Goal: Navigation & Orientation: Find specific page/section

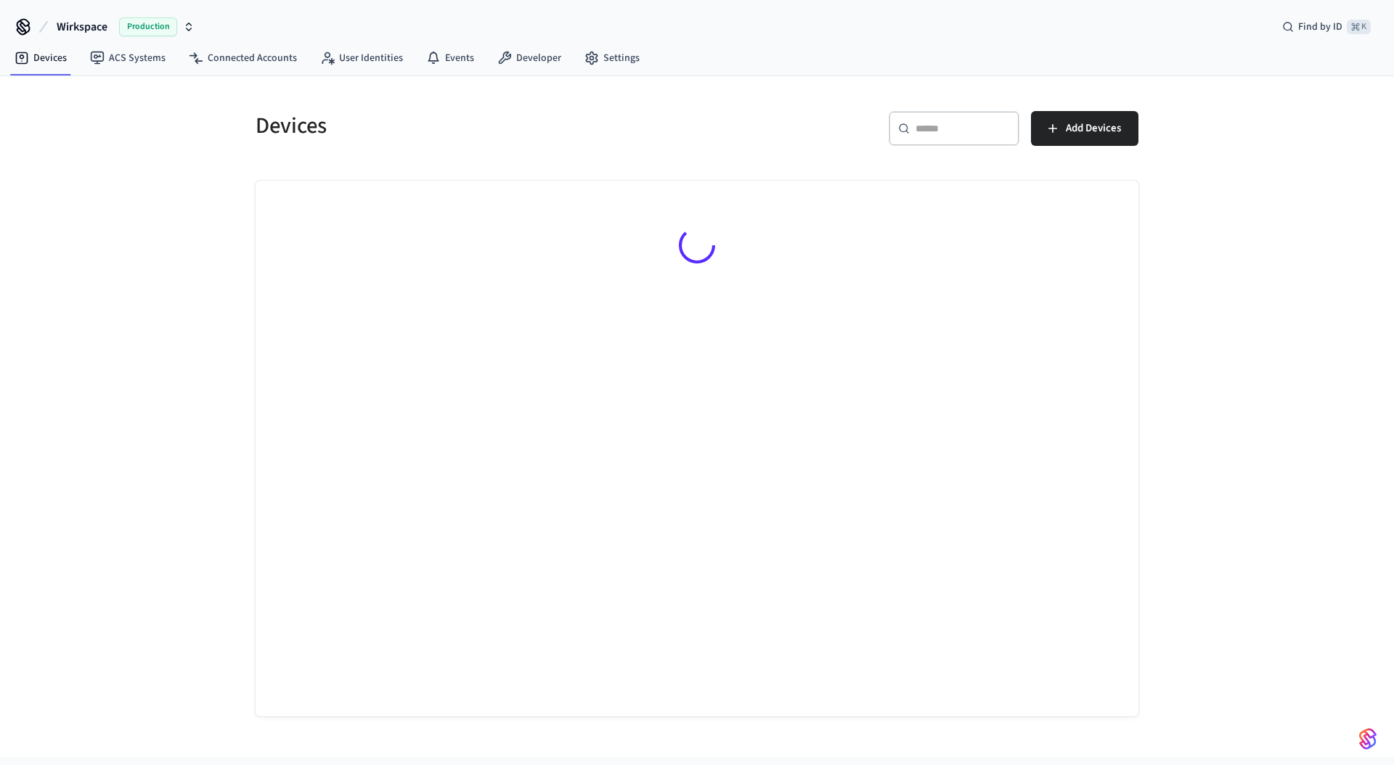
click at [88, 234] on div "Devices ​ ​ Add Devices" at bounding box center [697, 416] width 1394 height 681
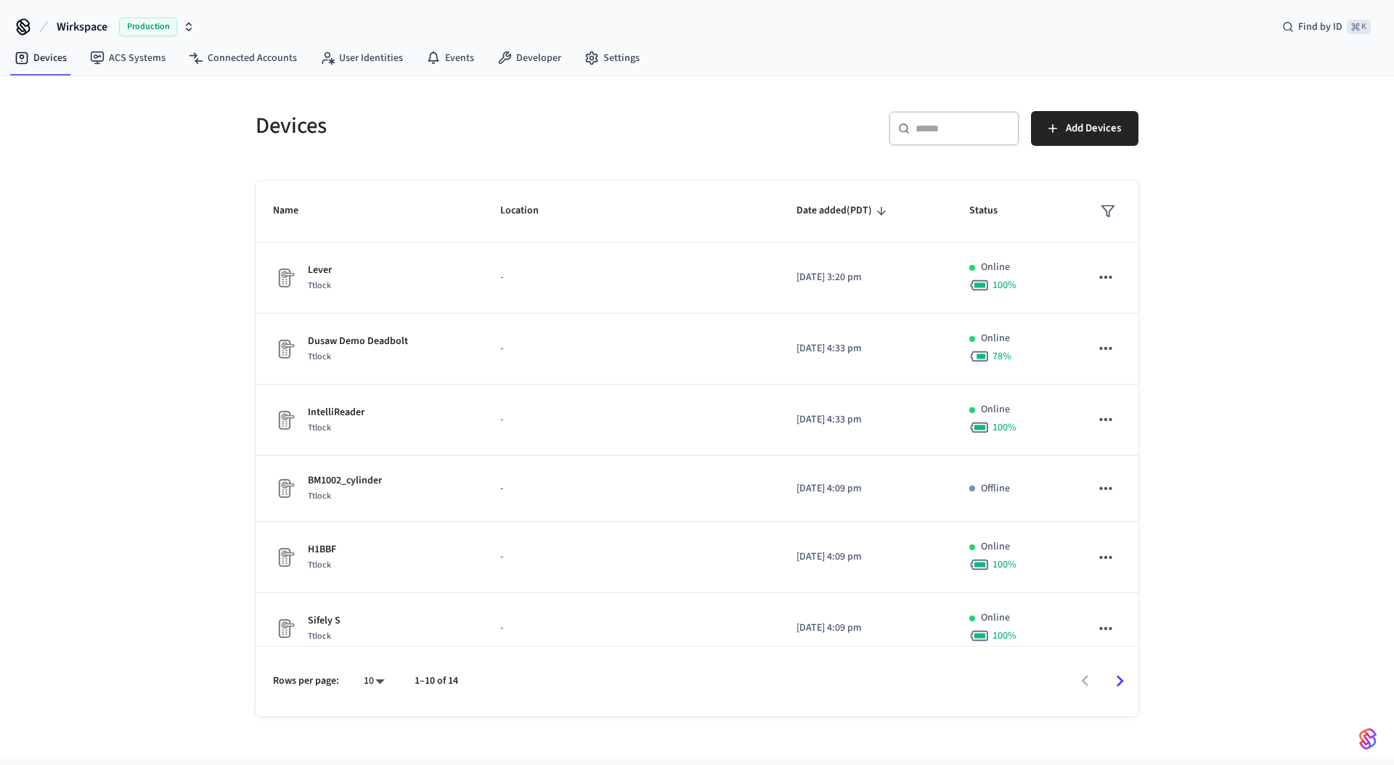
click at [77, 25] on span "Wirkspace" at bounding box center [82, 26] width 51 height 17
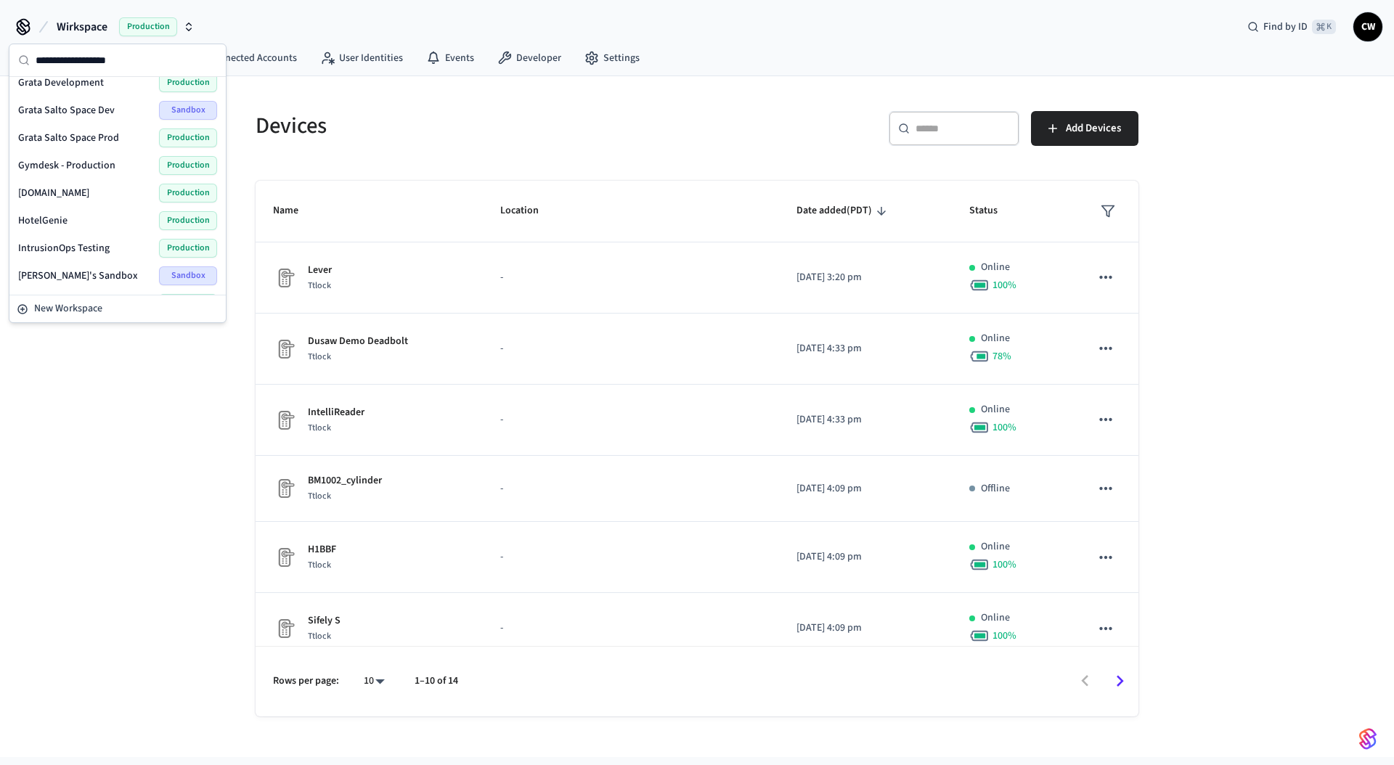
scroll to position [541, 0]
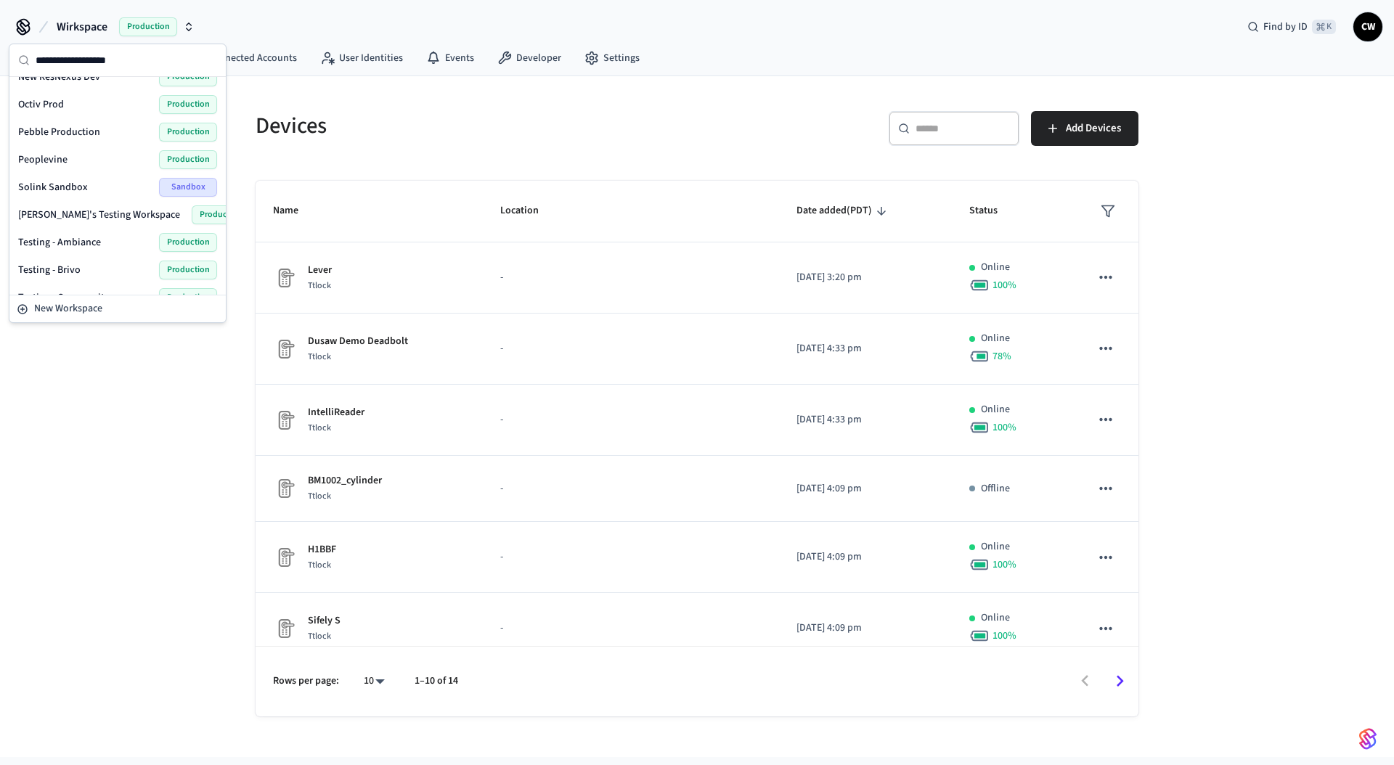
click at [117, 413] on div "Devices ​ ​ Add Devices Name Location Date added (PDT) Status Lever Ttlock - [D…" at bounding box center [697, 416] width 1394 height 681
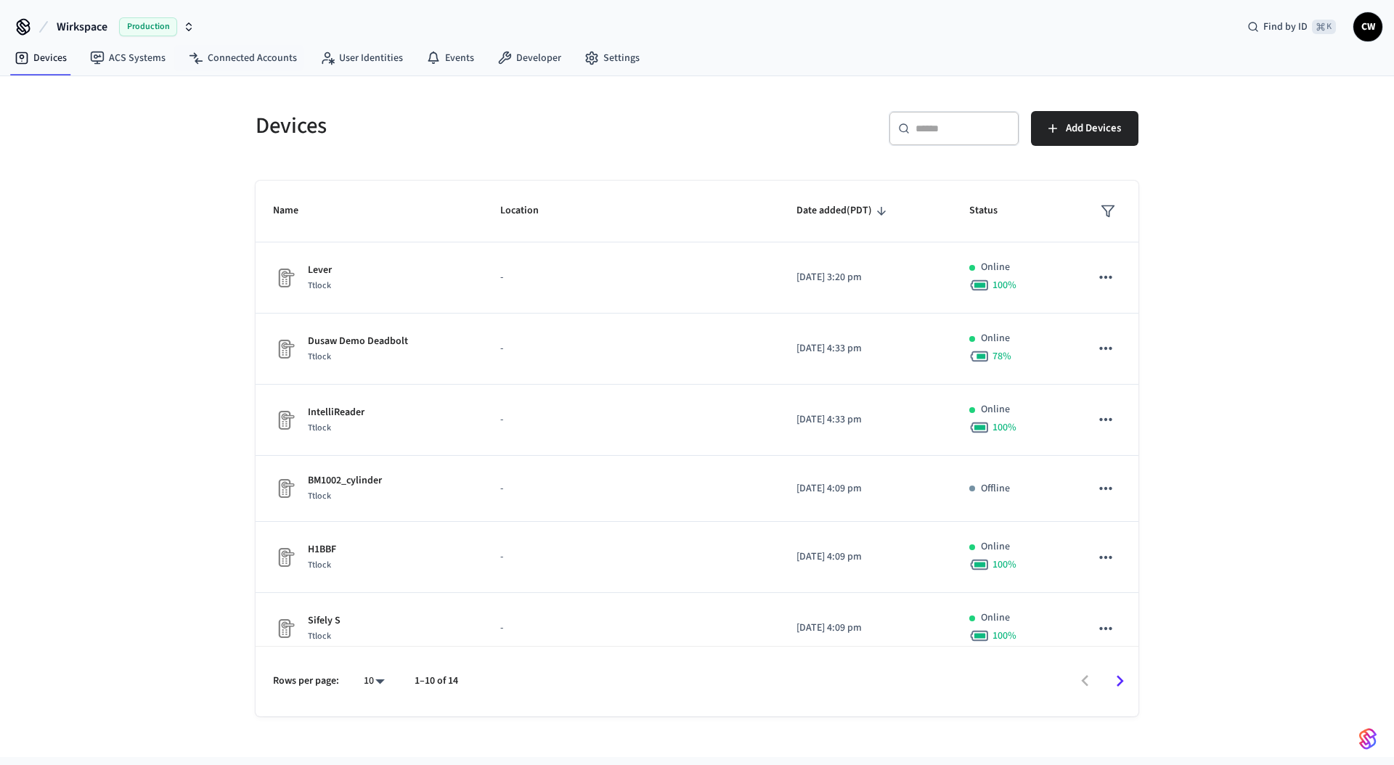
click at [83, 102] on div "Devices ​ ​ Add Devices Name Location Date added (PDT) Status Lever Ttlock - [D…" at bounding box center [697, 416] width 1394 height 681
click at [85, 28] on span "Wirkspace" at bounding box center [82, 26] width 51 height 17
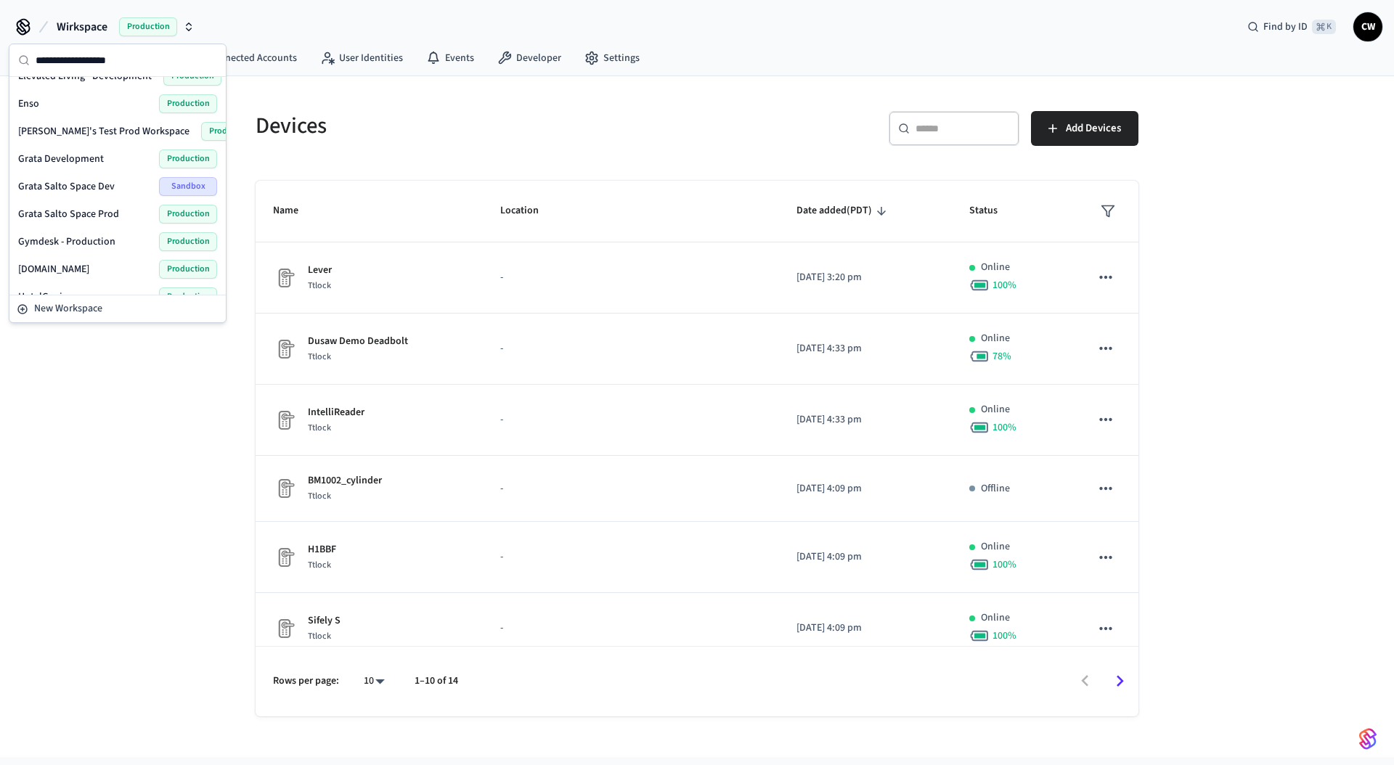
scroll to position [131, 0]
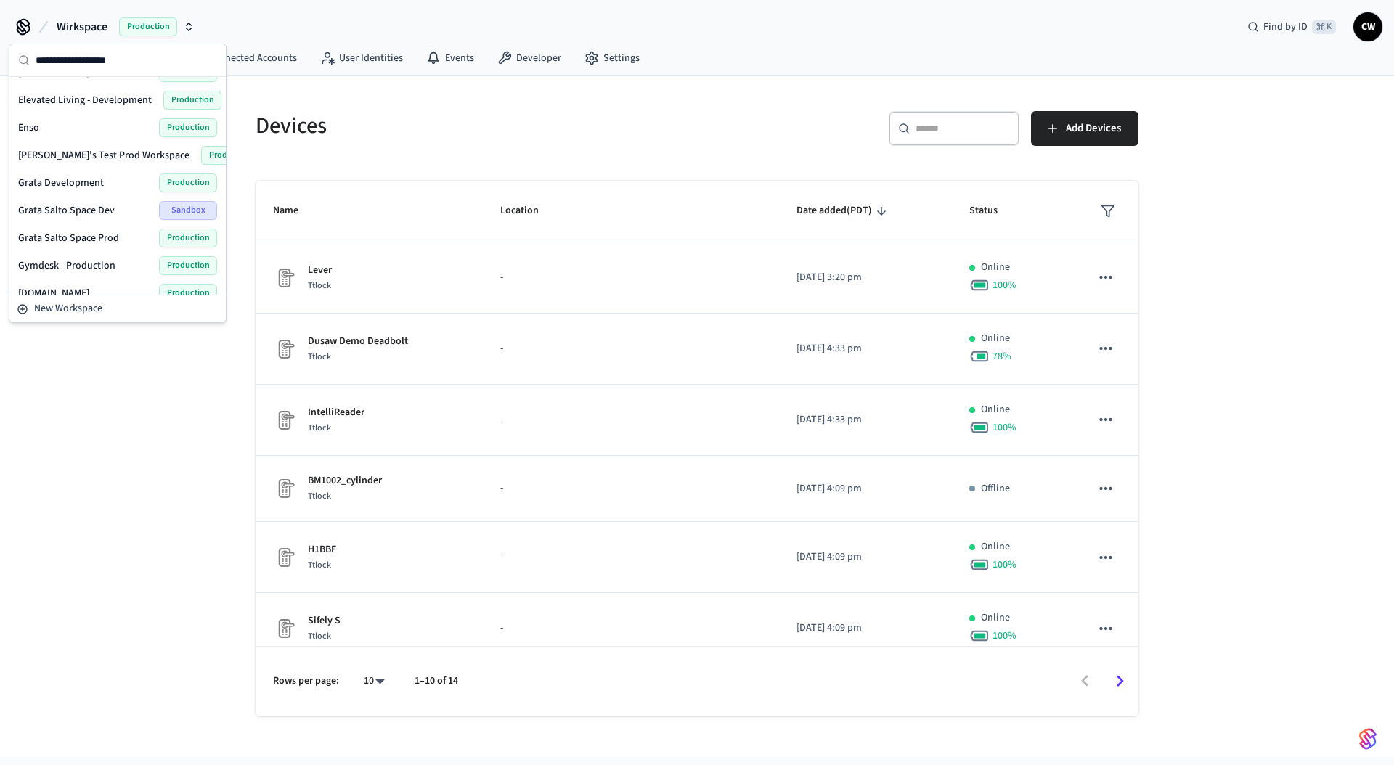
click at [97, 376] on div "Devices ​ ​ Add Devices Name Location Date added (PDT) Status Lever Ttlock - [D…" at bounding box center [697, 416] width 1394 height 681
